Goal: Information Seeking & Learning: Find specific fact

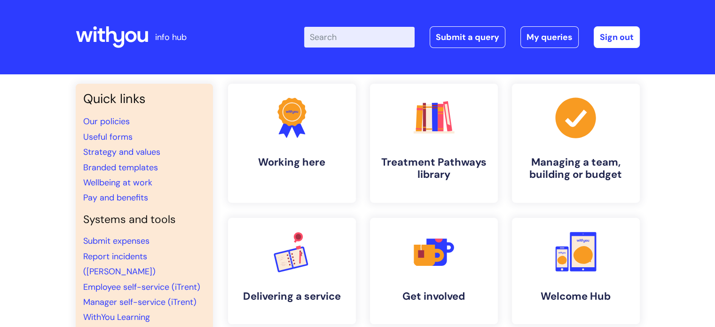
click at [382, 52] on div "Enter your search term here... Search Submit a query My queries Welcome Ryan Je…" at bounding box center [428, 36] width 424 height 55
click at [380, 46] on input "Enter your search term here..." at bounding box center [359, 37] width 110 height 21
click at [378, 46] on input "Enter your search term here..." at bounding box center [359, 37] width 110 height 21
type input "m"
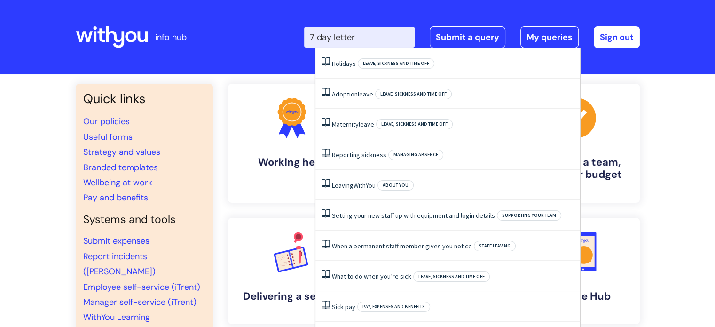
type input "7 day letter"
click button "Search" at bounding box center [0, 0] width 0 height 0
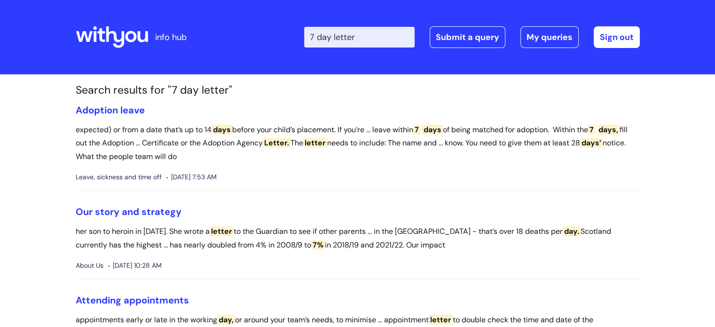
click at [357, 45] on input "7 day letter" at bounding box center [359, 37] width 110 height 21
drag, startPoint x: 376, startPoint y: 45, endPoint x: 306, endPoint y: 47, distance: 70.5
click at [306, 47] on div "Enter your search term here... 7 day letter Search Submit a query My queries We…" at bounding box center [428, 36] width 424 height 55
type input "e"
